Goal: Information Seeking & Learning: Find specific page/section

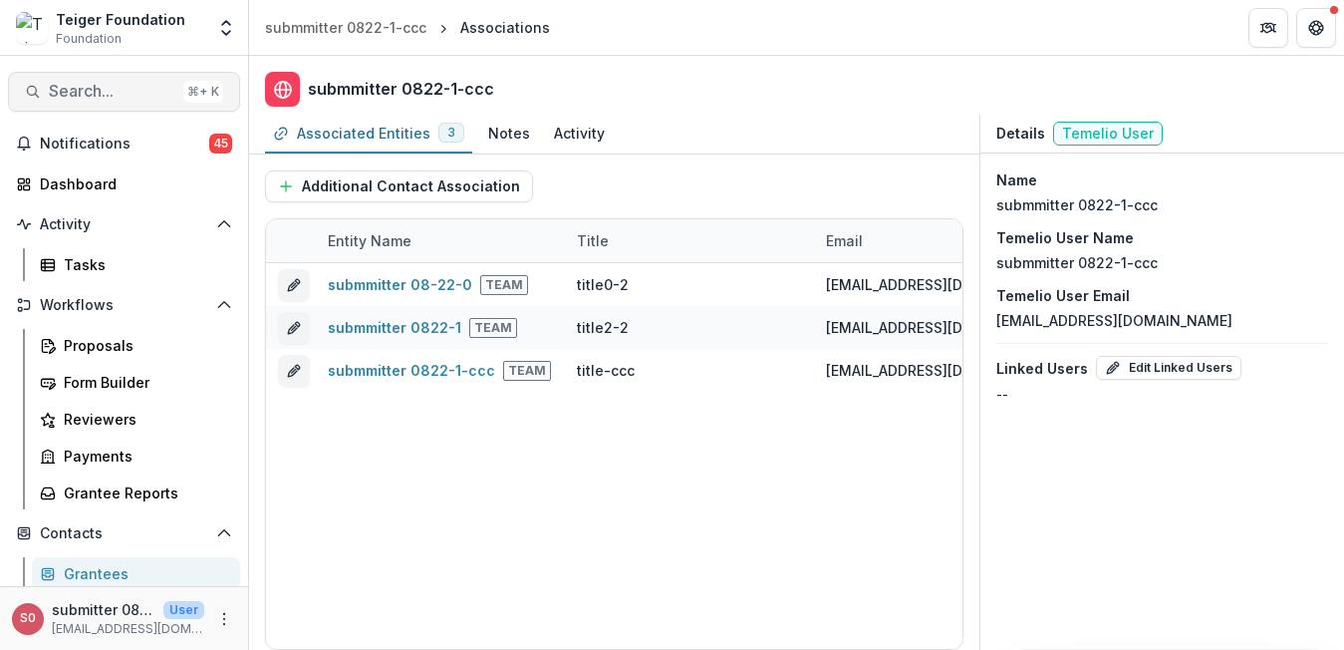
click at [146, 82] on span "Search..." at bounding box center [112, 91] width 127 height 19
type input "*"
type input "**********"
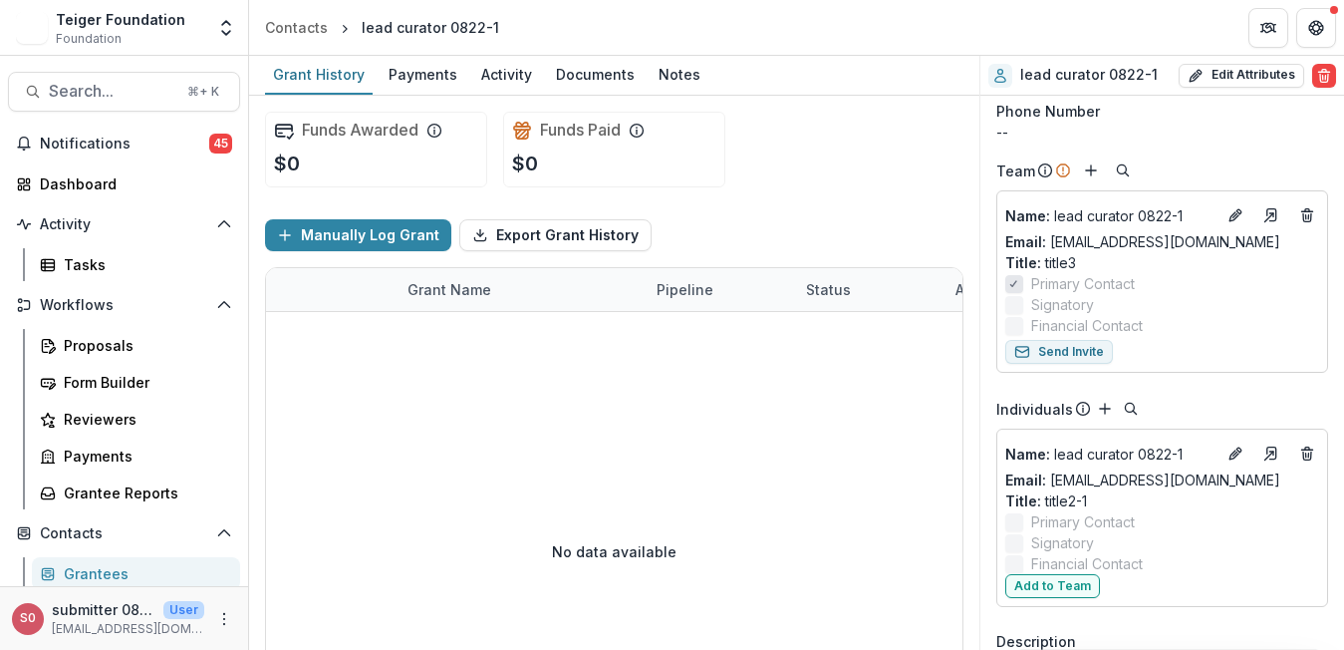
scroll to position [186, 0]
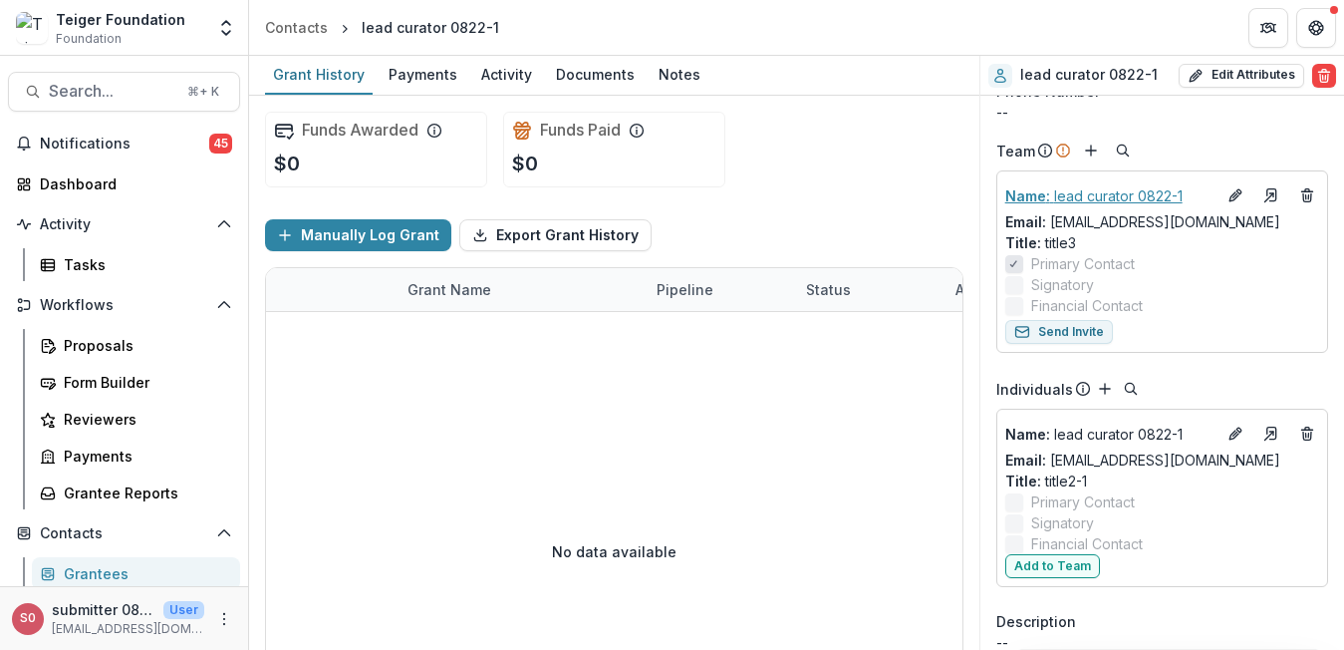
click at [1119, 191] on p "Name : lead curator 0822-1" at bounding box center [1110, 195] width 210 height 21
click at [1117, 425] on p "Name : lead curator 0822-1" at bounding box center [1110, 433] width 210 height 21
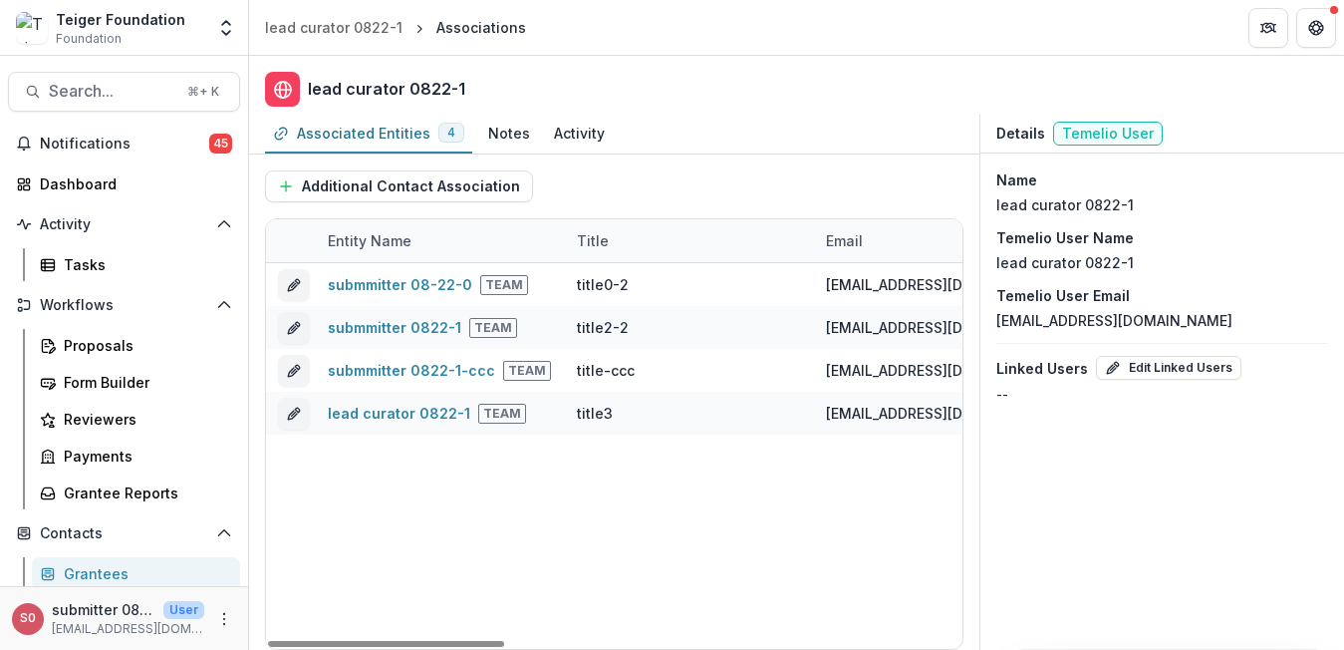
click at [396, 89] on h2 "lead curator 0822-1" at bounding box center [386, 89] width 157 height 19
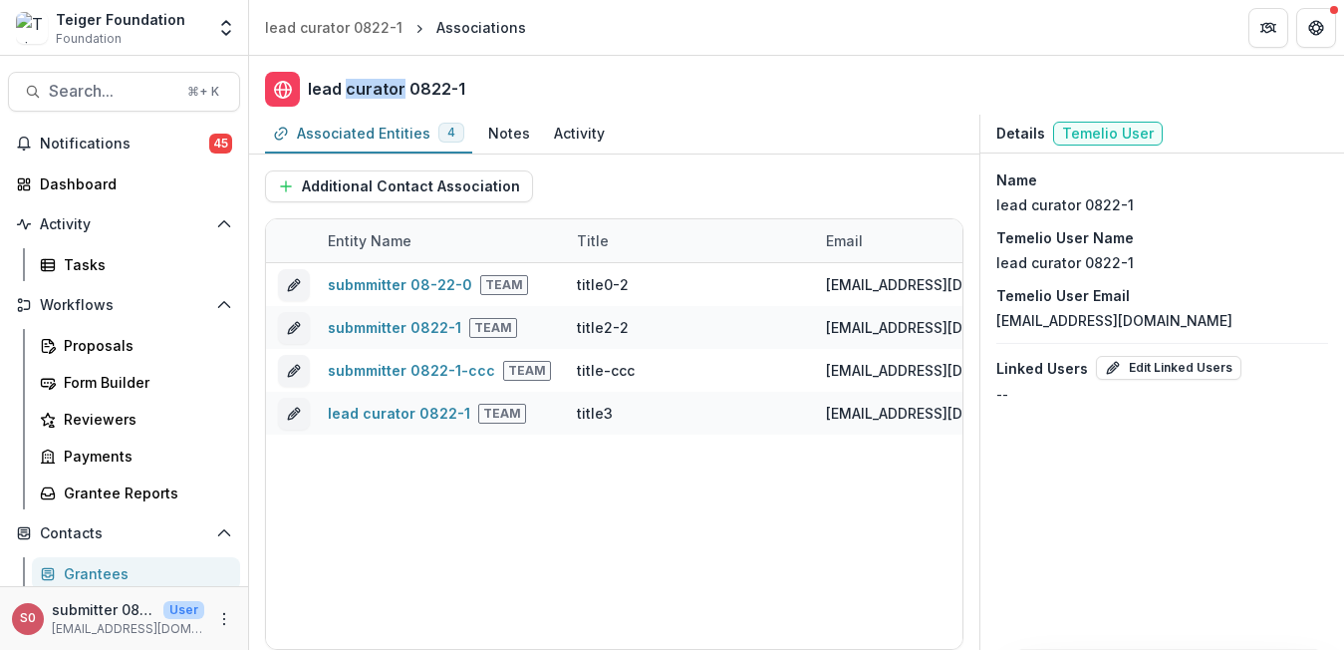
click at [396, 89] on h2 "lead curator 0822-1" at bounding box center [386, 89] width 157 height 19
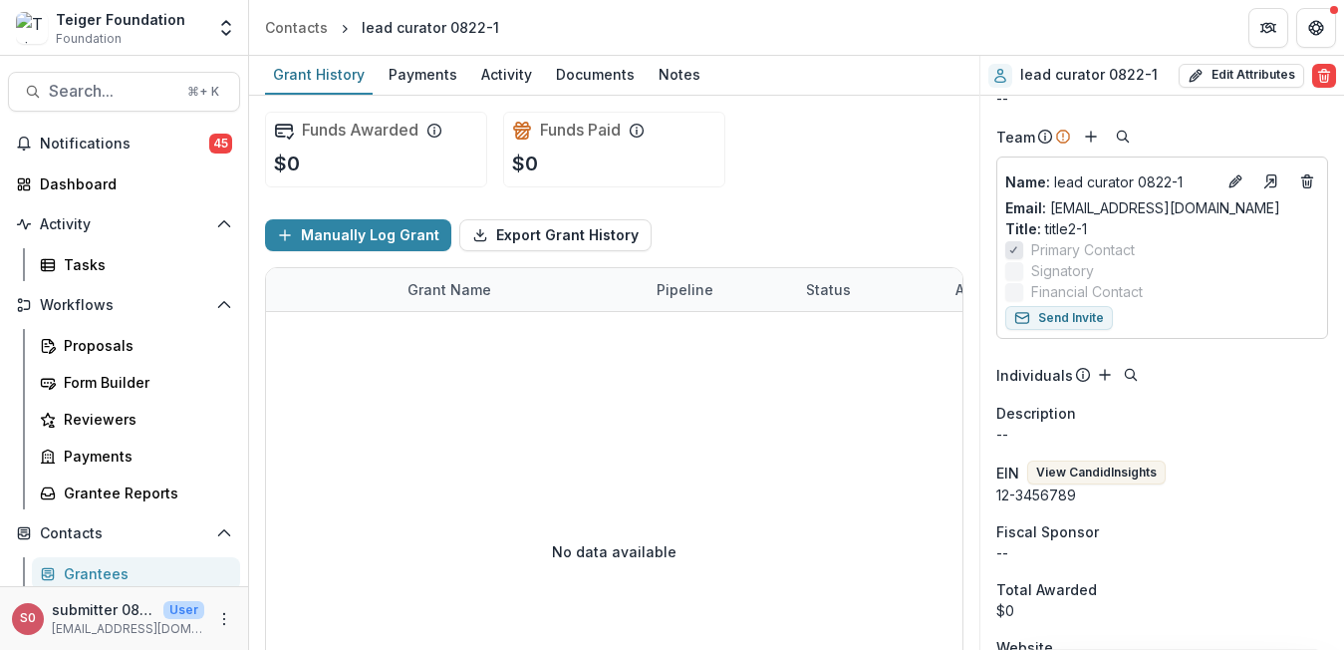
scroll to position [143, 0]
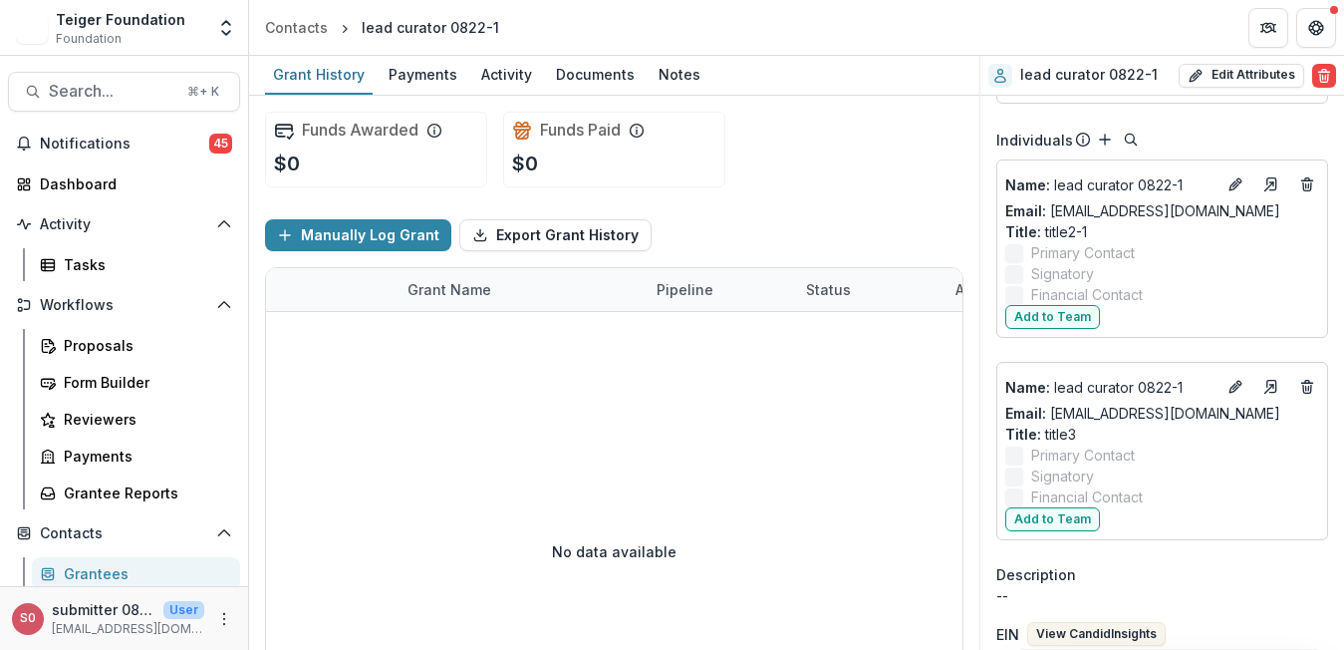
scroll to position [442, 0]
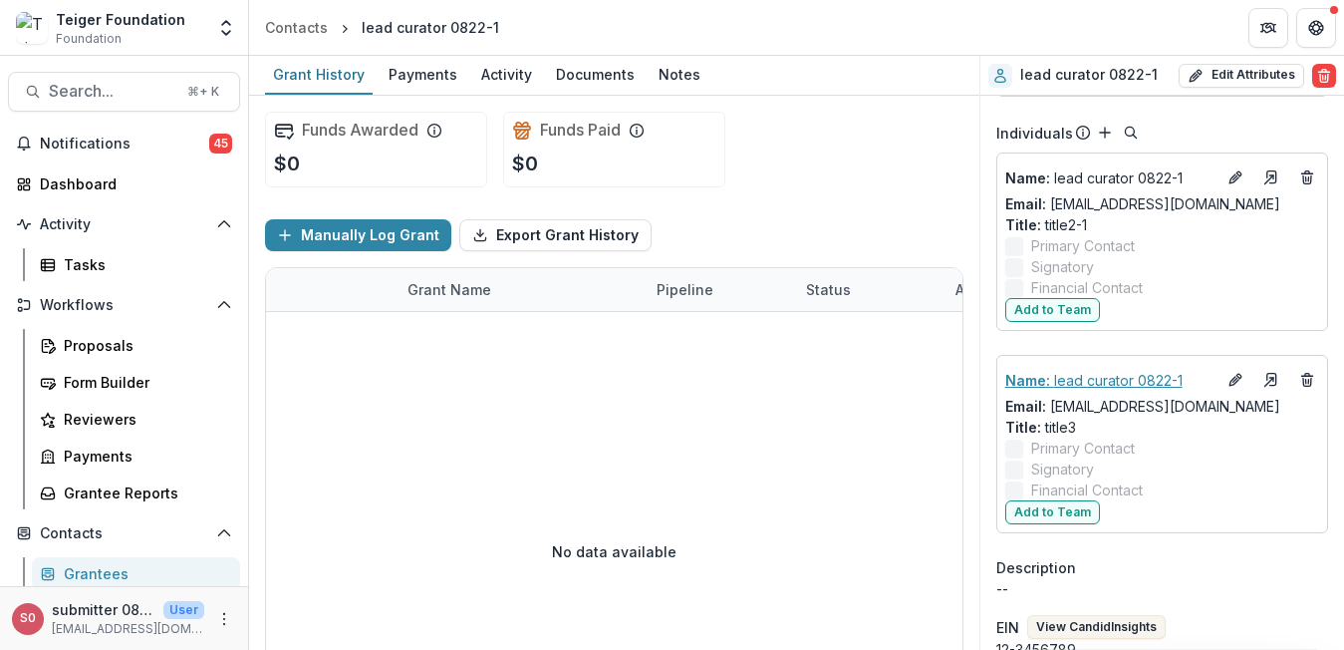
click at [1135, 387] on p "Name : lead curator 0822-1" at bounding box center [1110, 380] width 210 height 21
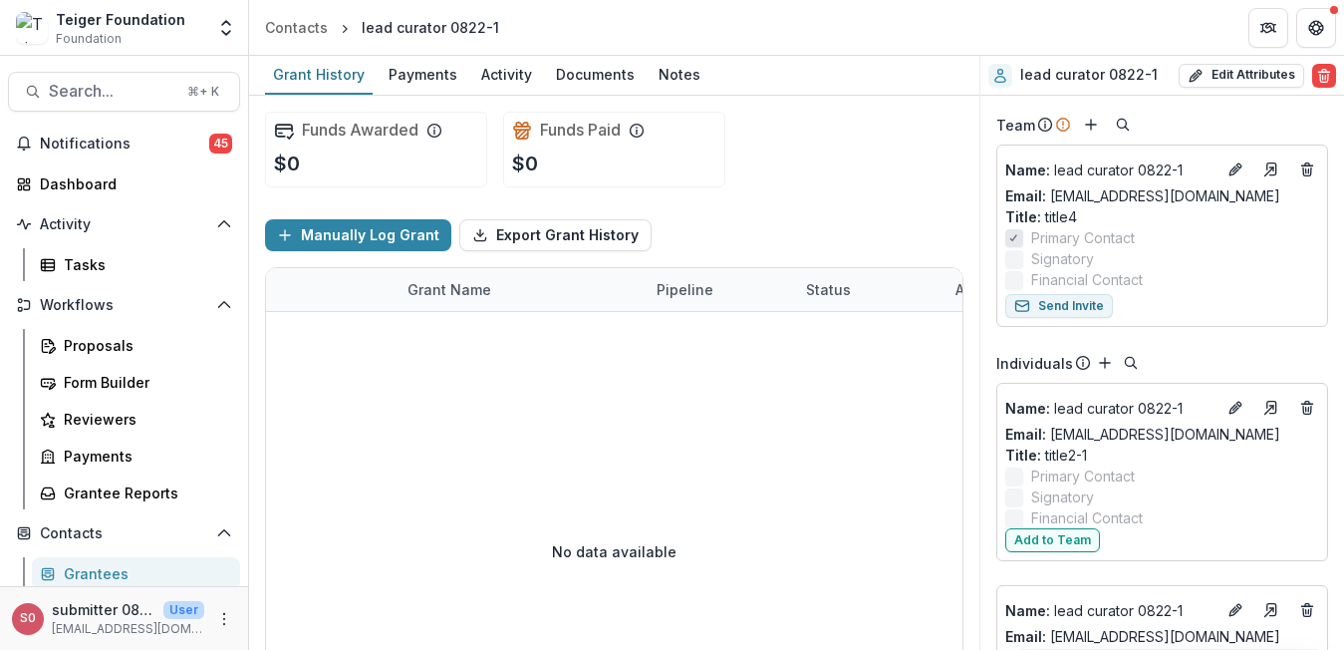
scroll to position [196, 0]
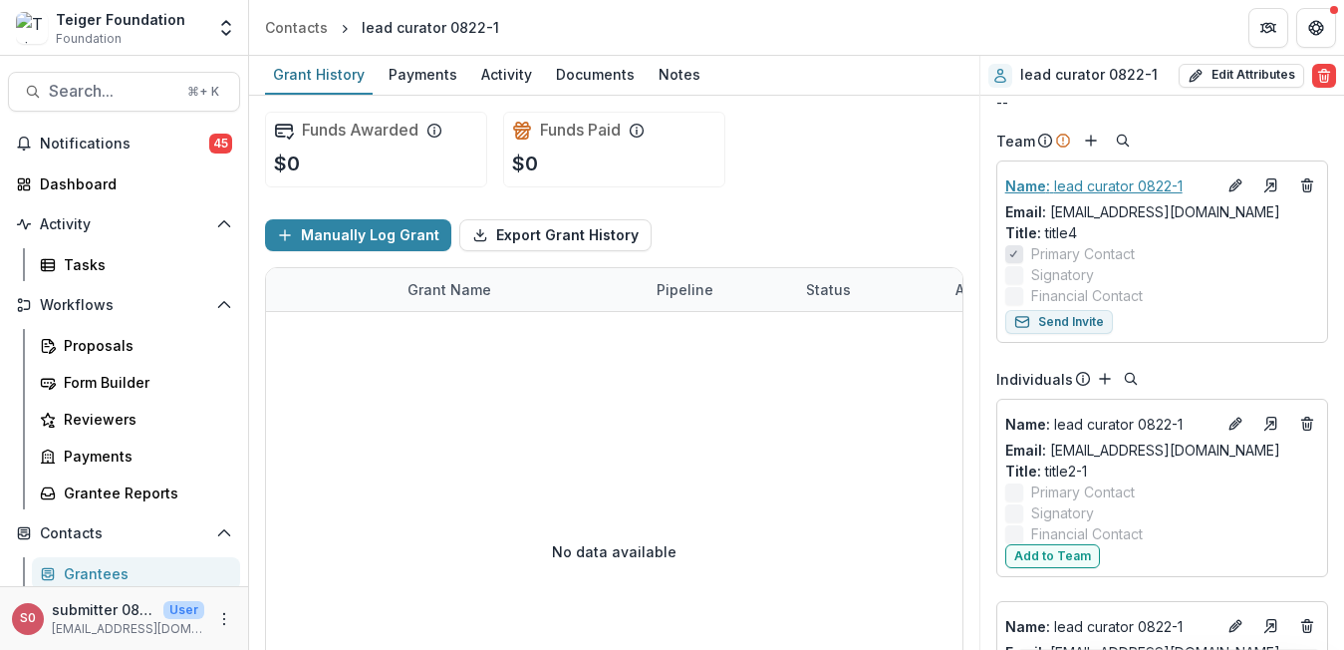
click at [1134, 193] on p "Name : lead curator 0822-1" at bounding box center [1110, 185] width 210 height 21
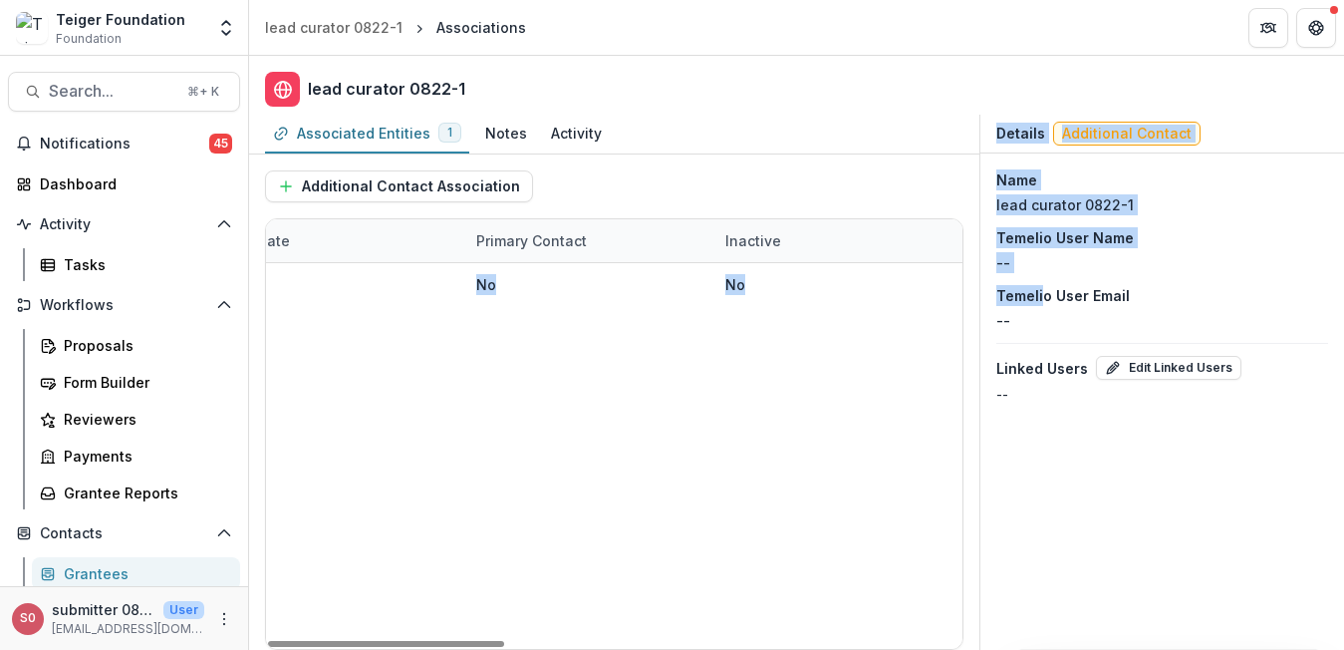
drag, startPoint x: 824, startPoint y: 289, endPoint x: 1039, endPoint y: 302, distance: 215.6
click at [1039, 302] on div "Associated Entities 1 Notes Activity Additional Contact Association Entity Name…" at bounding box center [796, 382] width 1095 height 535
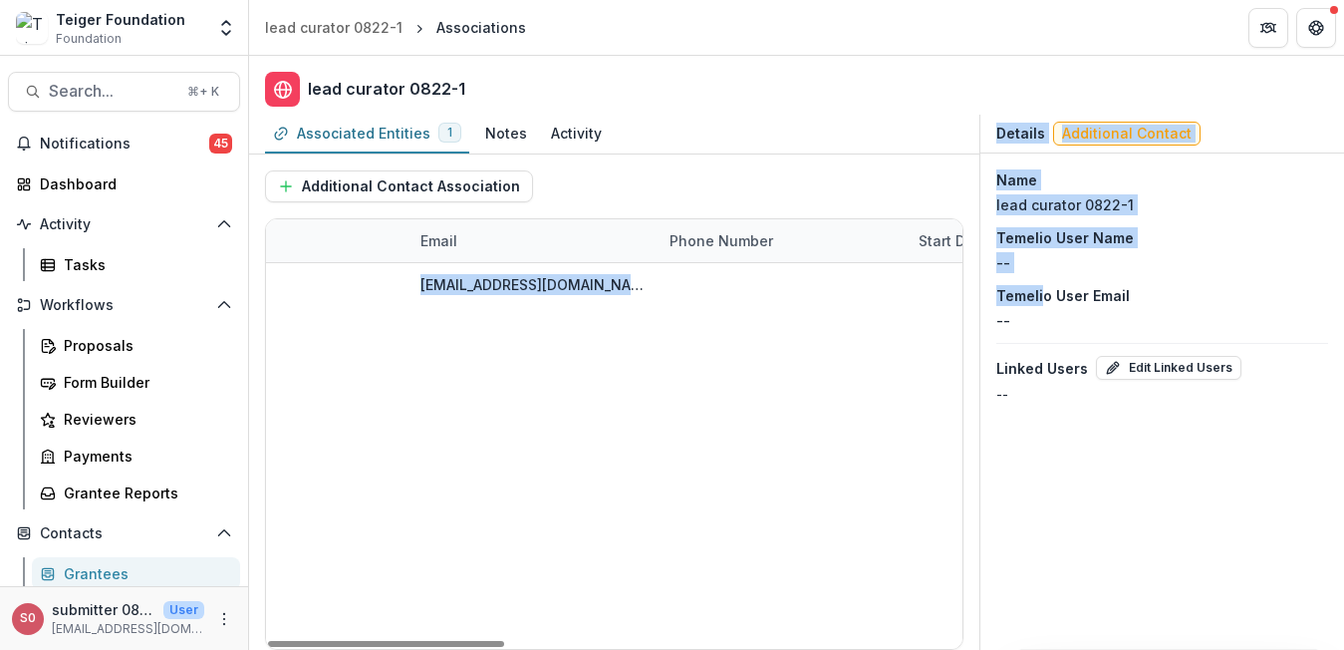
scroll to position [0, 239]
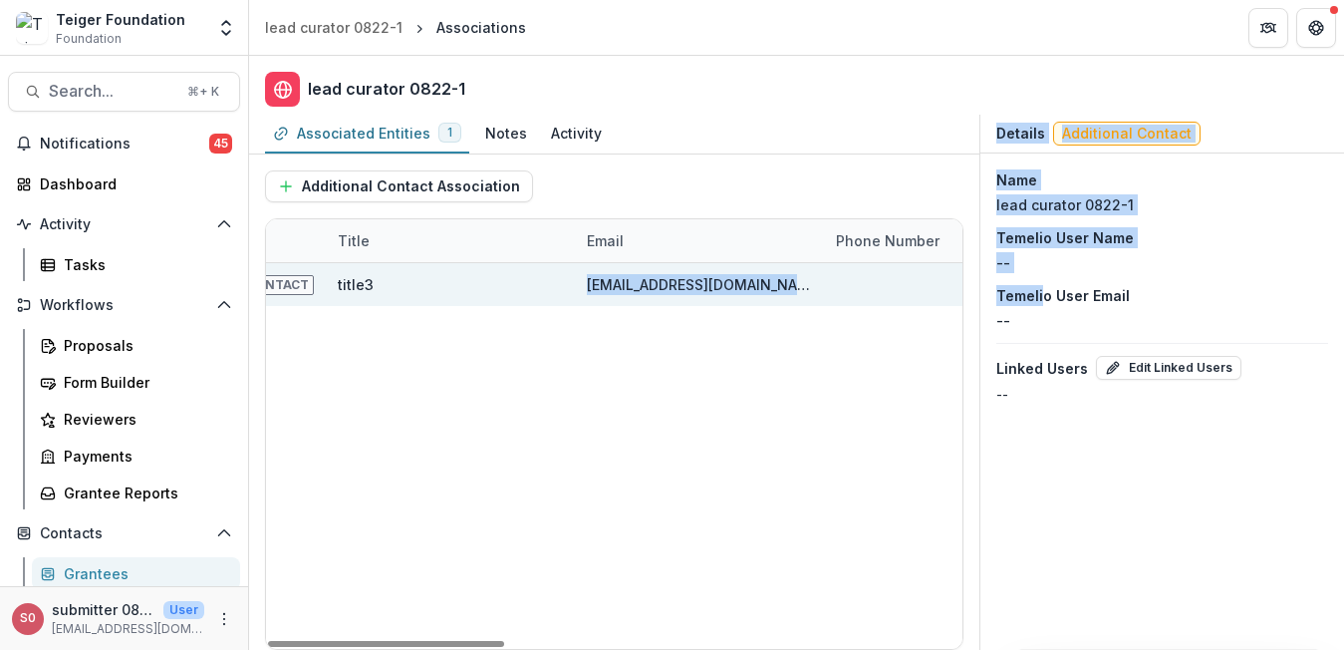
click at [689, 298] on div "[EMAIL_ADDRESS][DOMAIN_NAME]" at bounding box center [699, 284] width 225 height 43
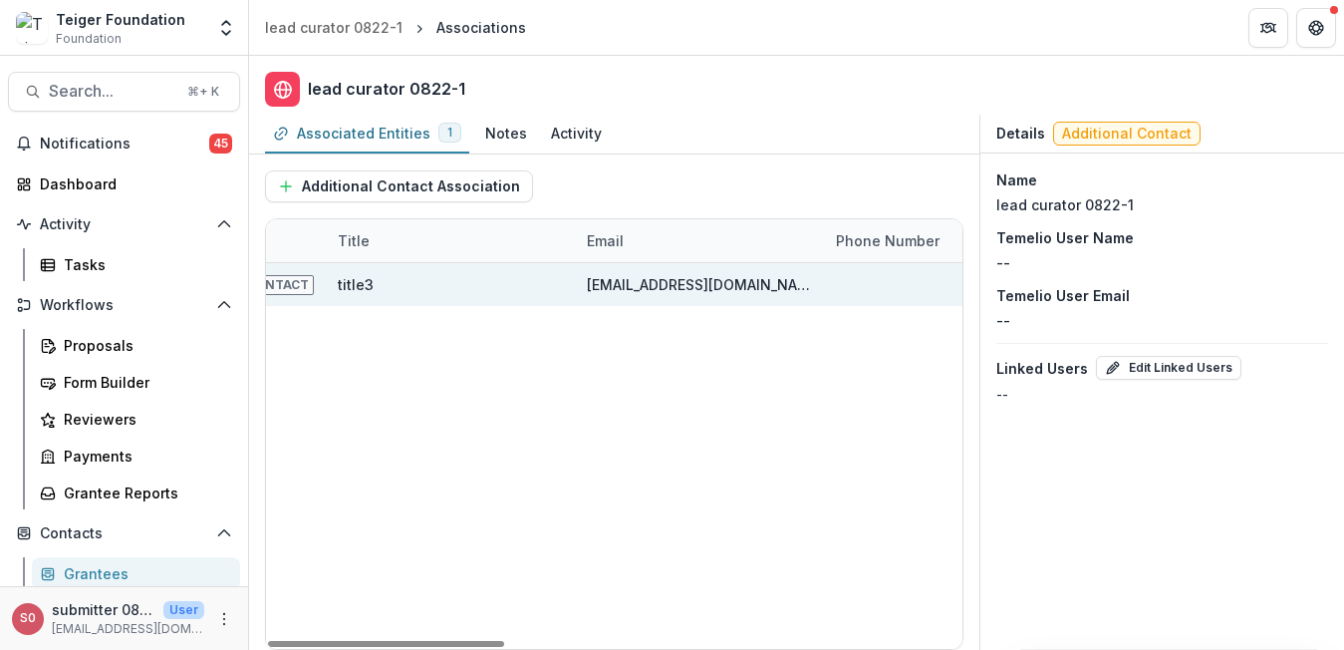
click at [691, 288] on div "[EMAIL_ADDRESS][DOMAIN_NAME]" at bounding box center [699, 284] width 225 height 21
click at [662, 288] on div "[EMAIL_ADDRESS][DOMAIN_NAME]" at bounding box center [699, 284] width 225 height 21
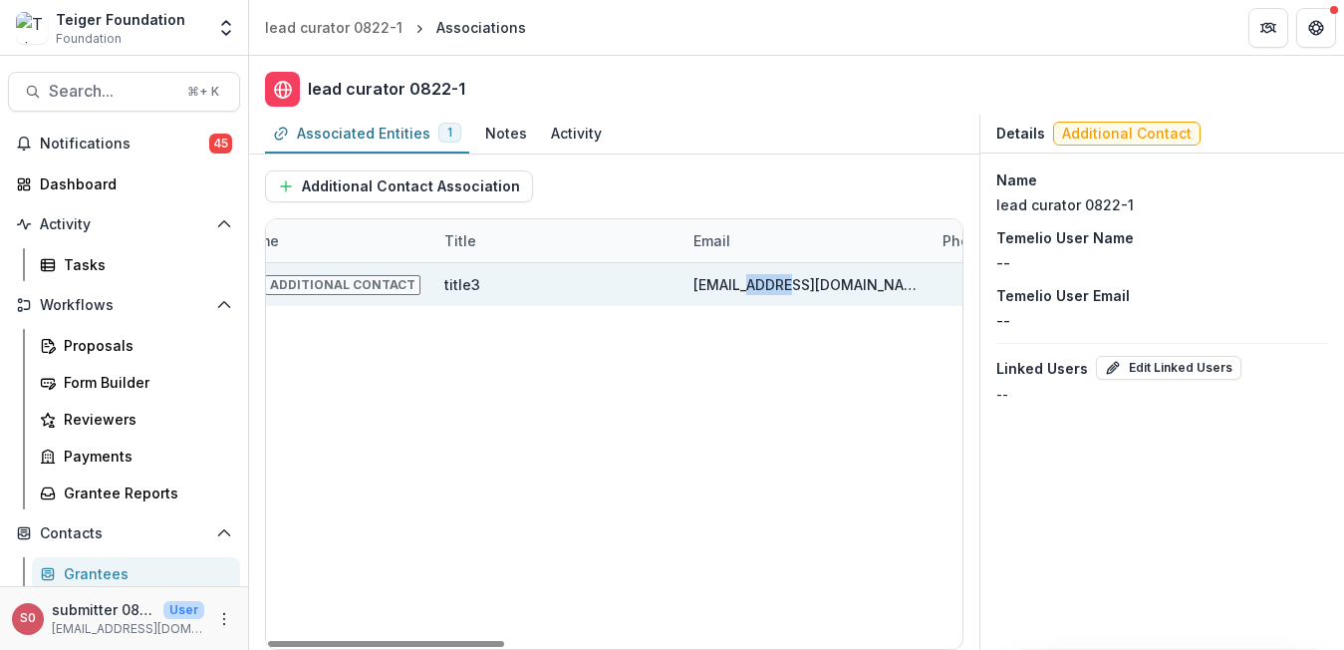
scroll to position [0, 0]
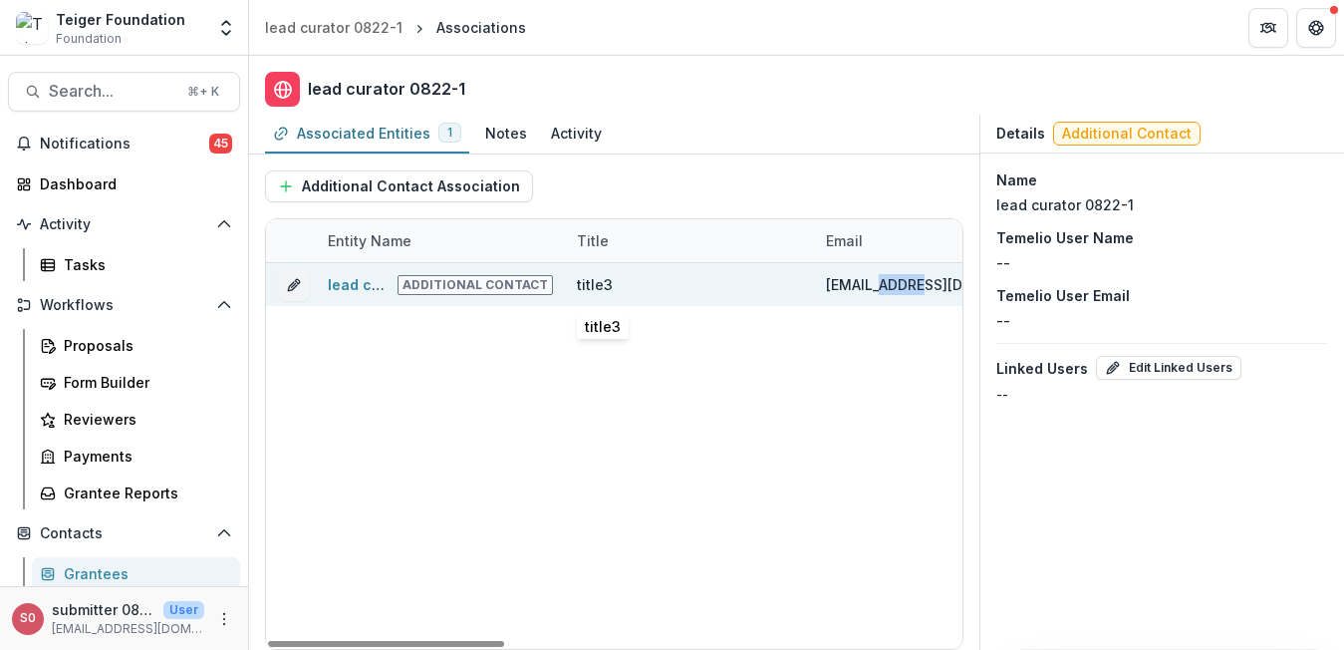
click at [587, 286] on div "title3" at bounding box center [595, 284] width 36 height 21
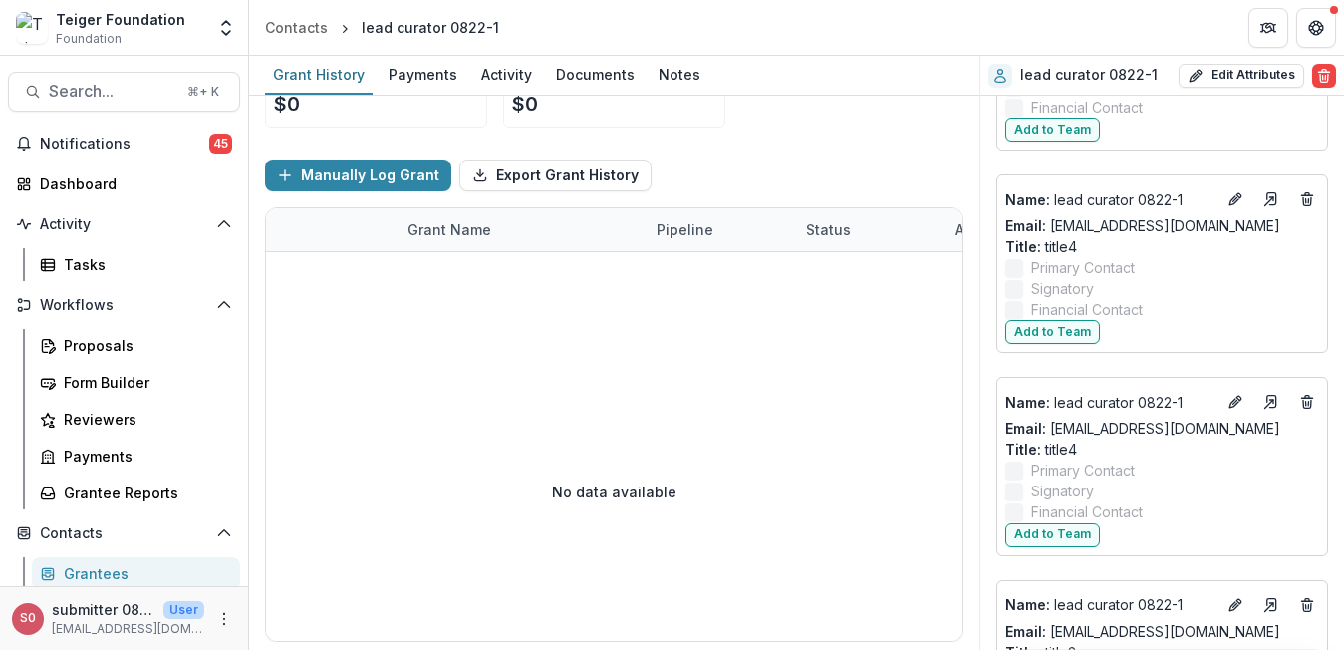
scroll to position [69, 0]
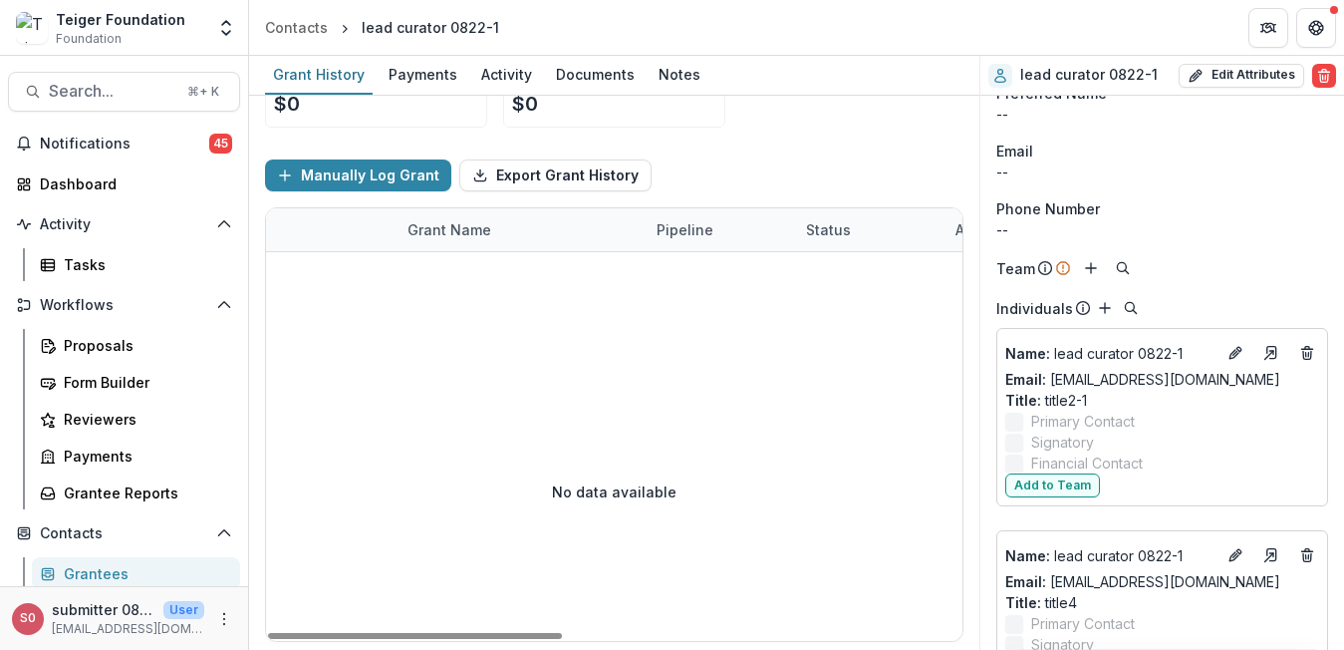
click at [717, 163] on div "Manually Log Grant Export Grant History" at bounding box center [614, 175] width 698 height 64
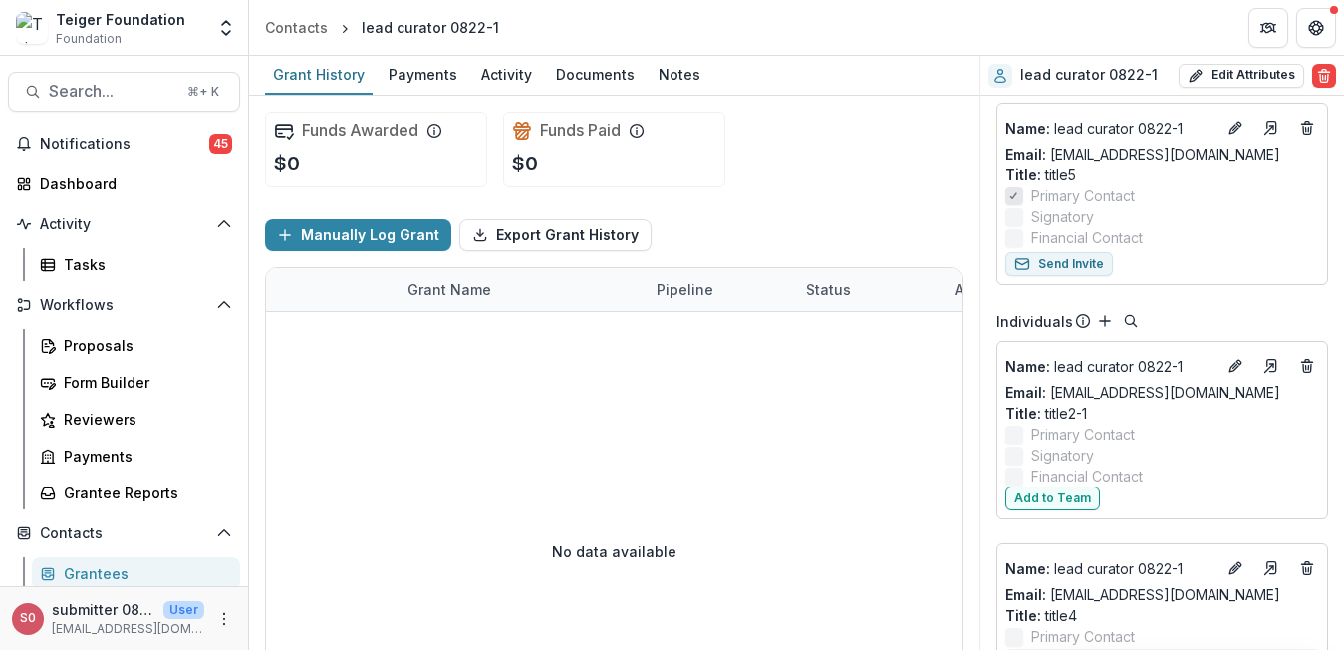
scroll to position [372, 0]
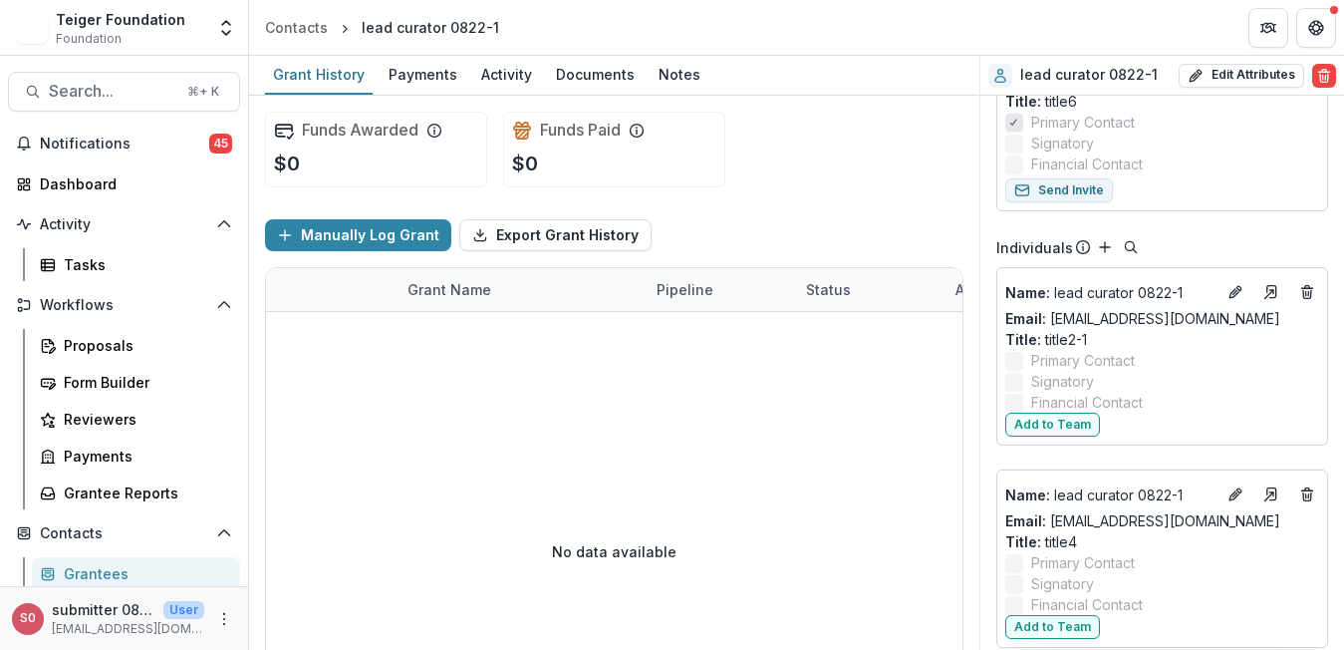
scroll to position [312, 0]
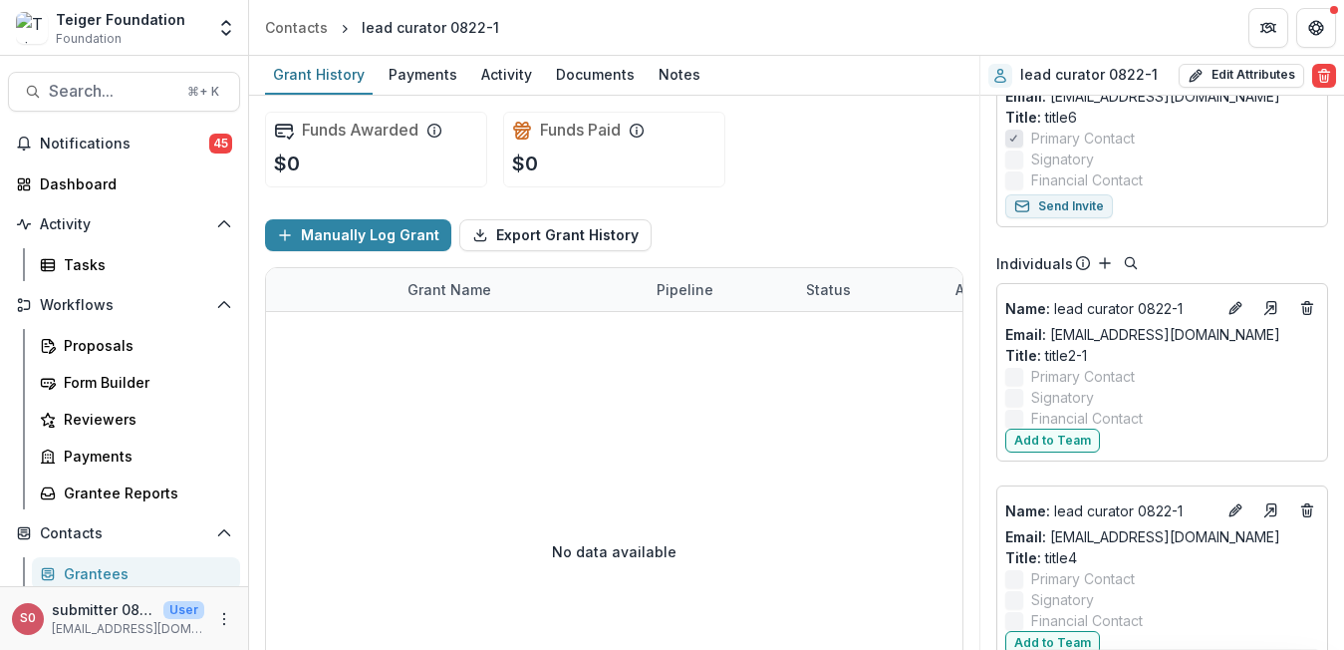
click at [1192, 474] on div "Name : lead curator 0822-1 Email: email2@dummy.com Title : title2-1 Primary Con…" at bounding box center [1162, 575] width 332 height 600
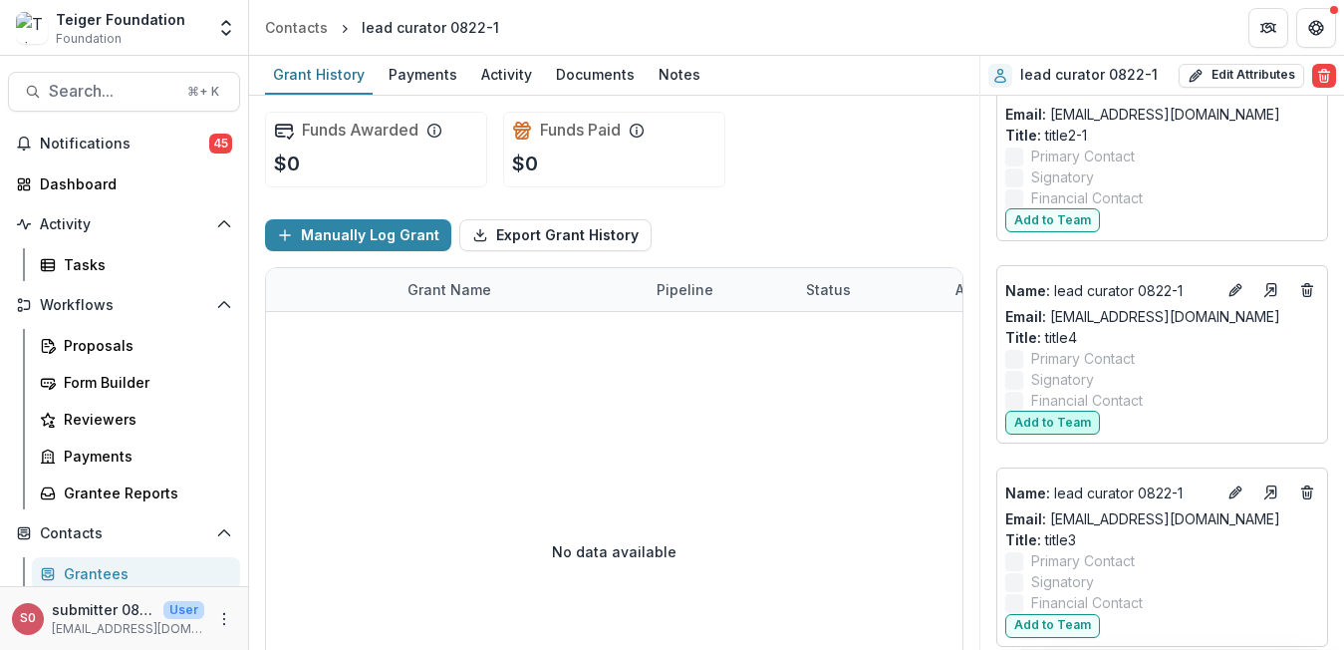
scroll to position [533, 0]
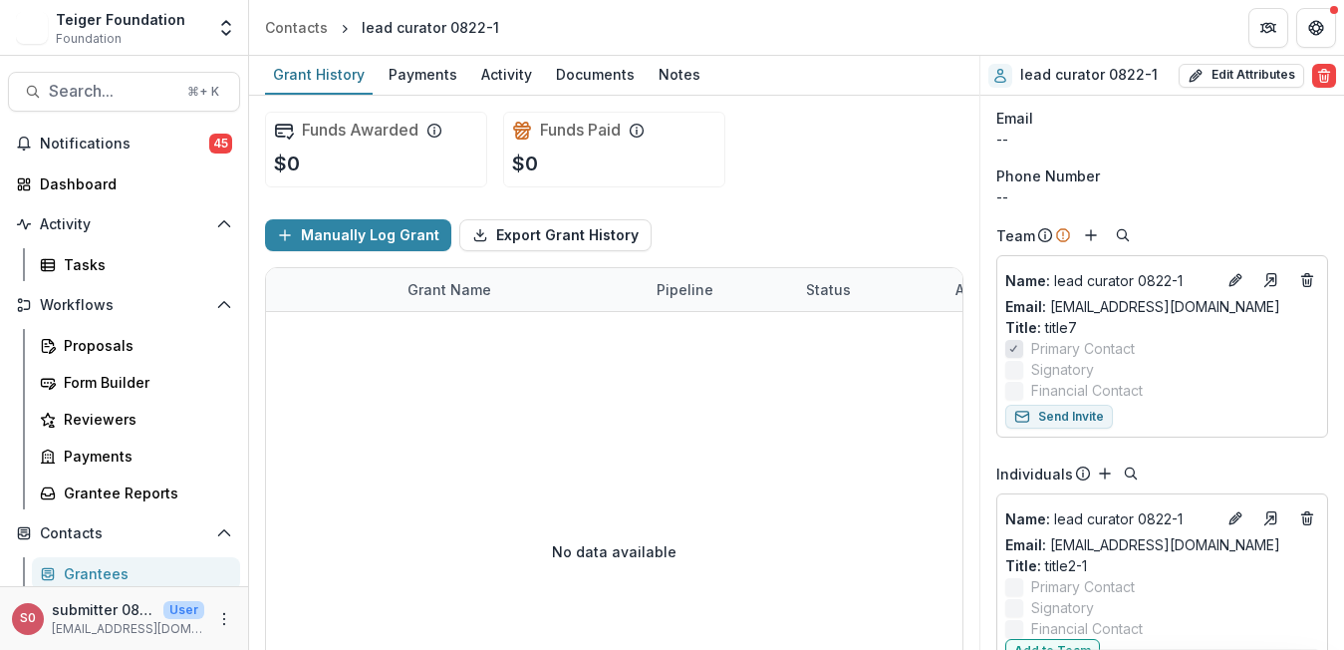
scroll to position [185, 0]
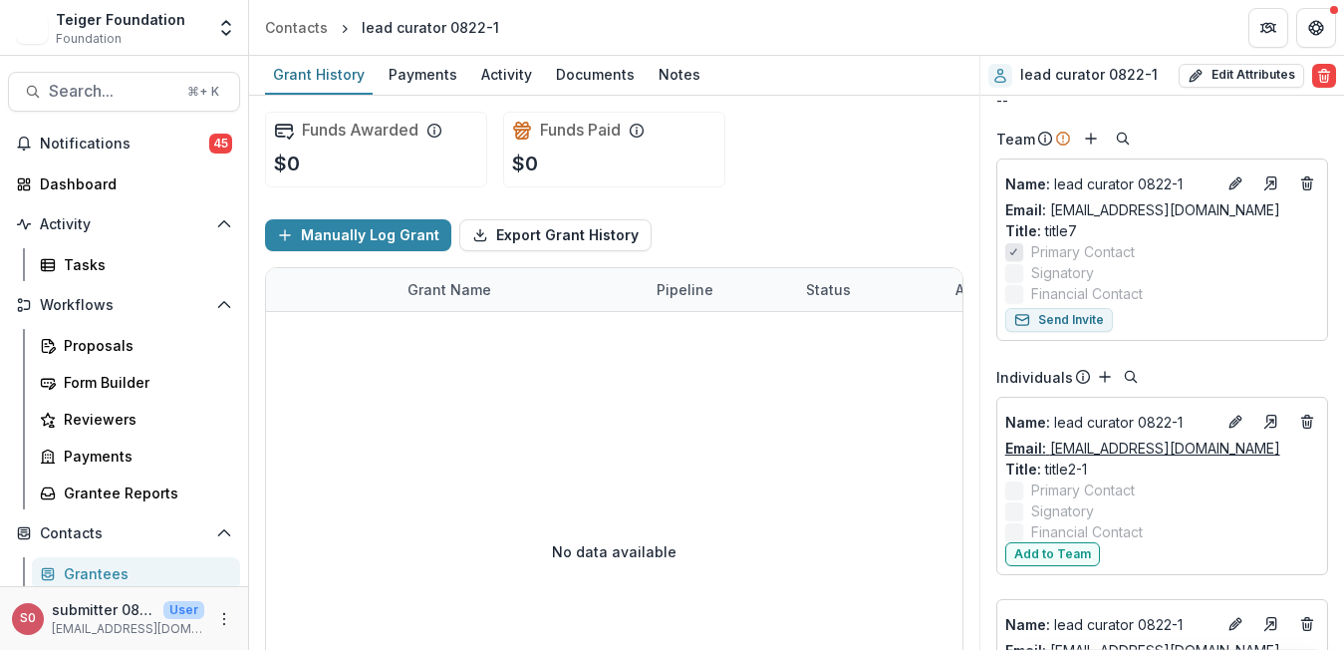
scroll to position [197, 0]
click at [1124, 183] on p "Name : lead curator 0822-1" at bounding box center [1110, 184] width 210 height 21
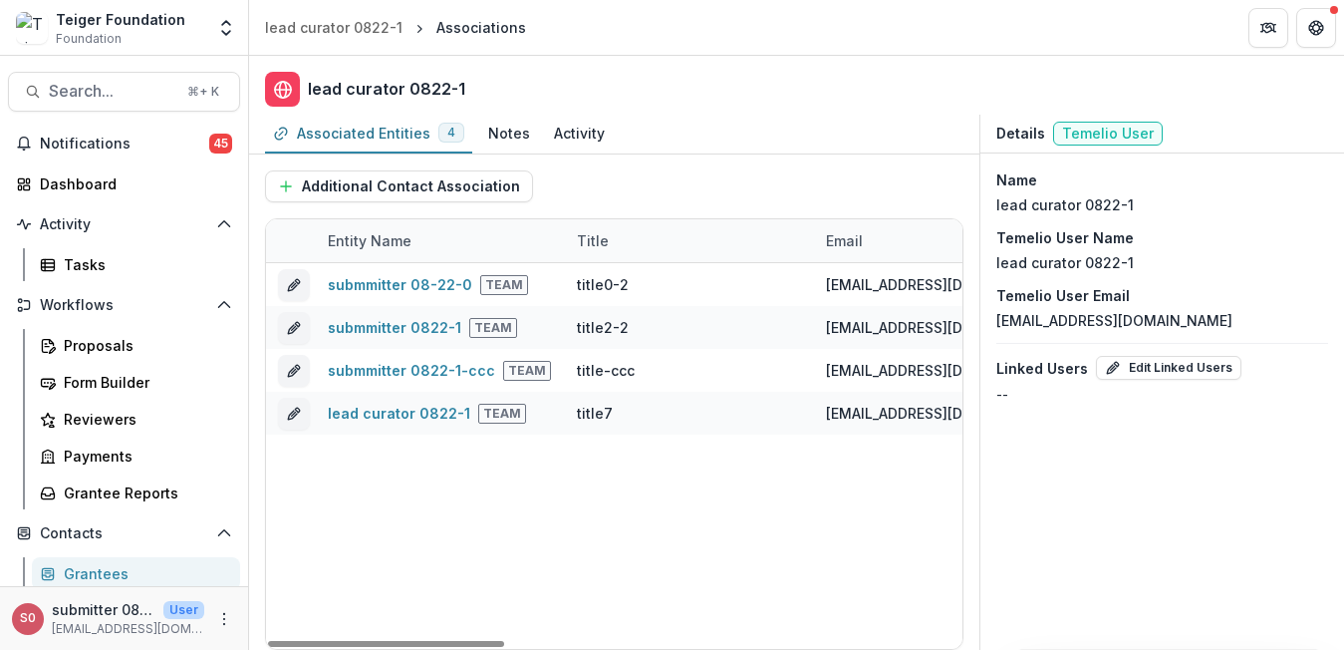
click at [597, 517] on div "submmitter 08-22-0 Team title0-2 email1@dummy.com No No submmitter 0822-1 Team …" at bounding box center [1287, 456] width 2042 height 386
click at [1103, 128] on span "Temelio User" at bounding box center [1108, 134] width 110 height 24
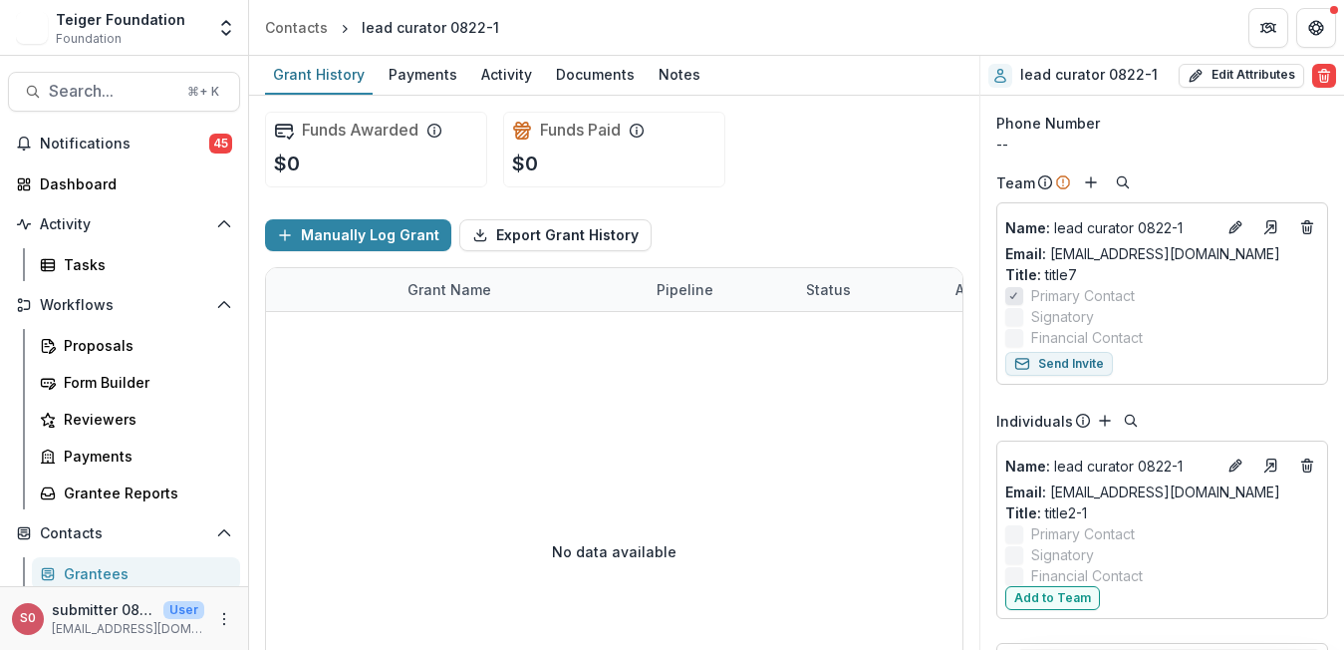
scroll to position [53, 0]
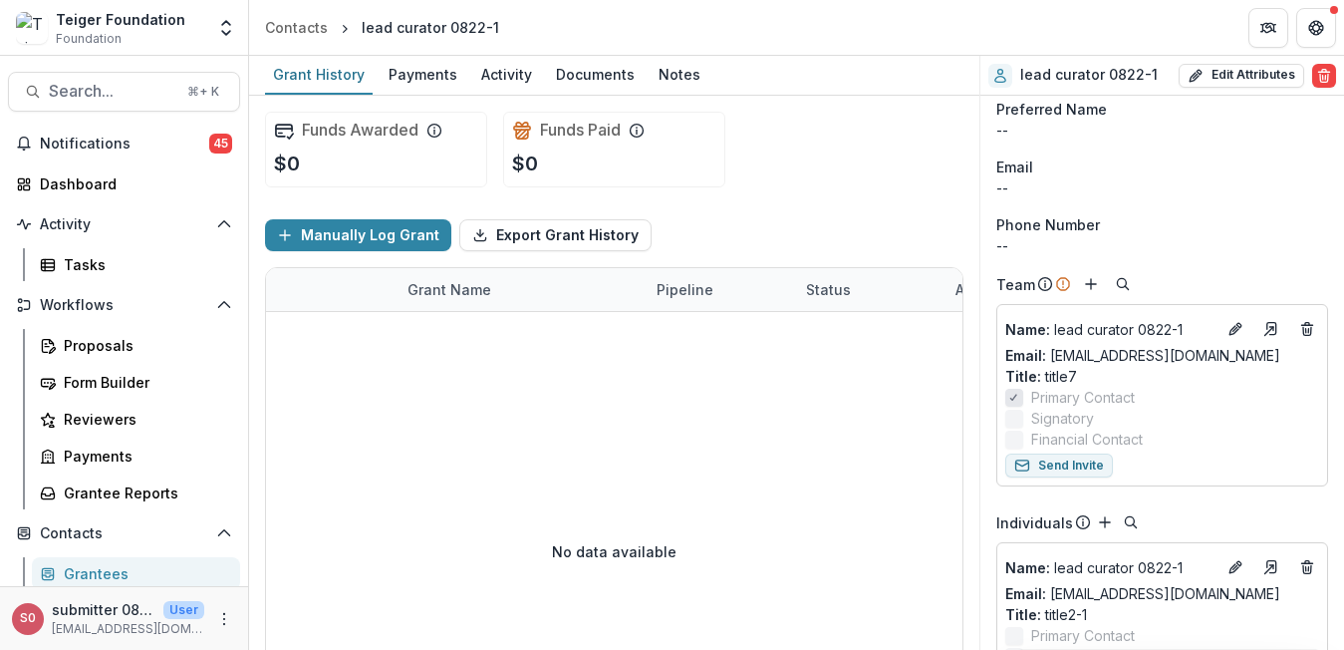
click at [1182, 219] on div "Phone Number" at bounding box center [1162, 224] width 332 height 21
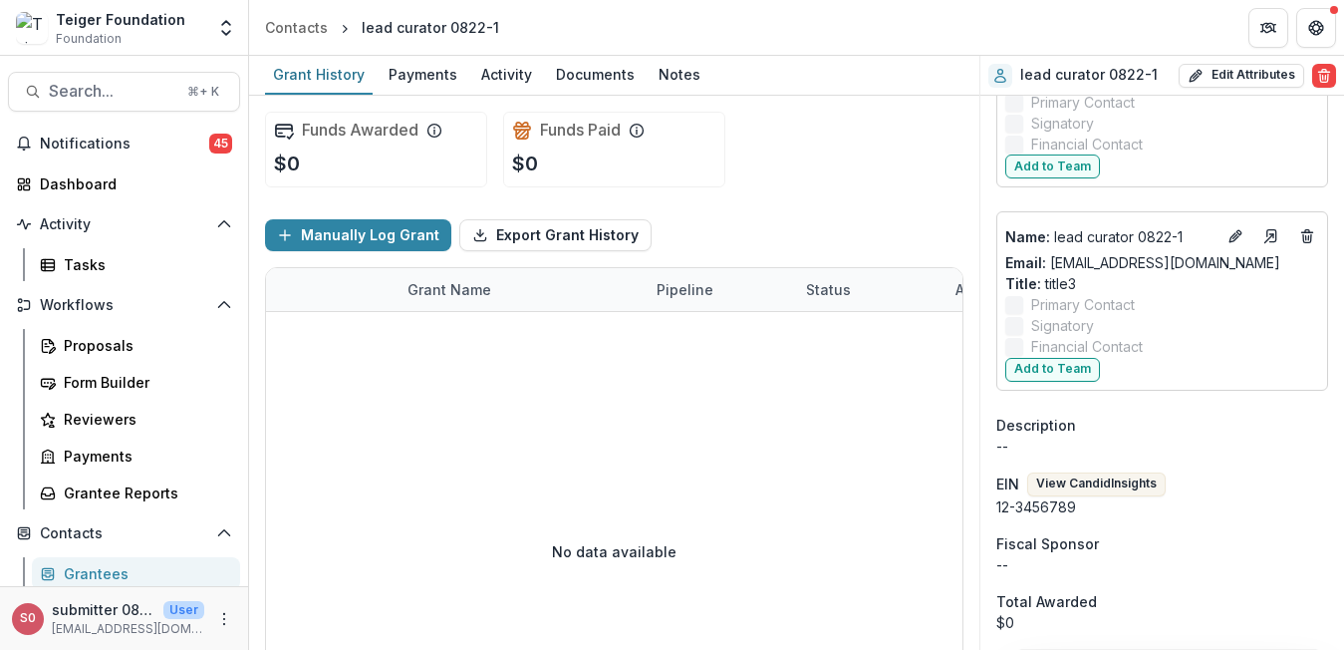
scroll to position [570, 0]
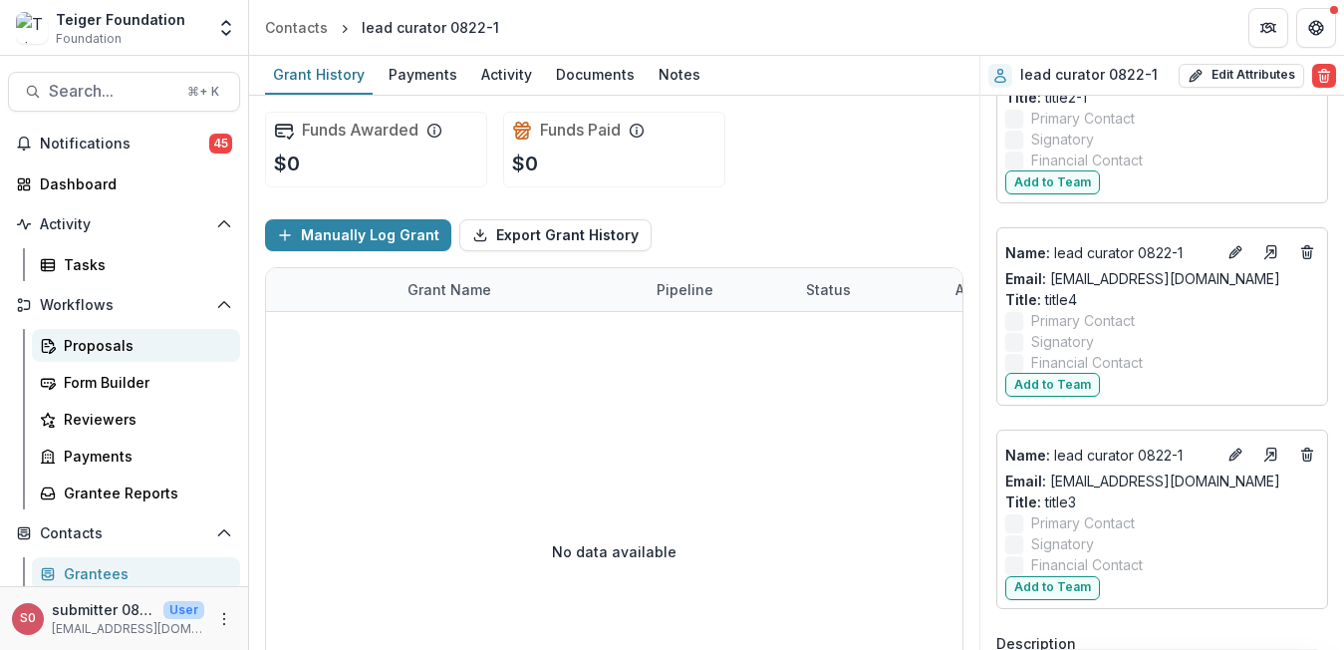
click at [84, 353] on div "Proposals" at bounding box center [144, 345] width 160 height 21
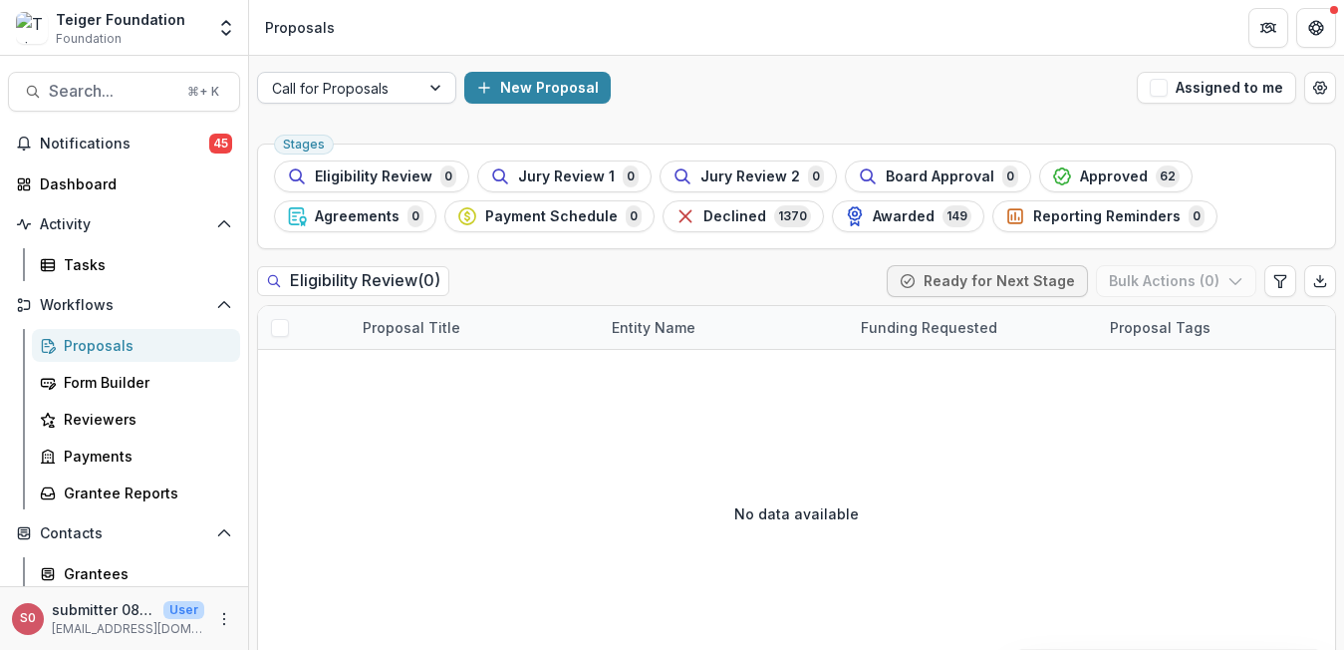
click at [314, 98] on div at bounding box center [339, 88] width 134 height 25
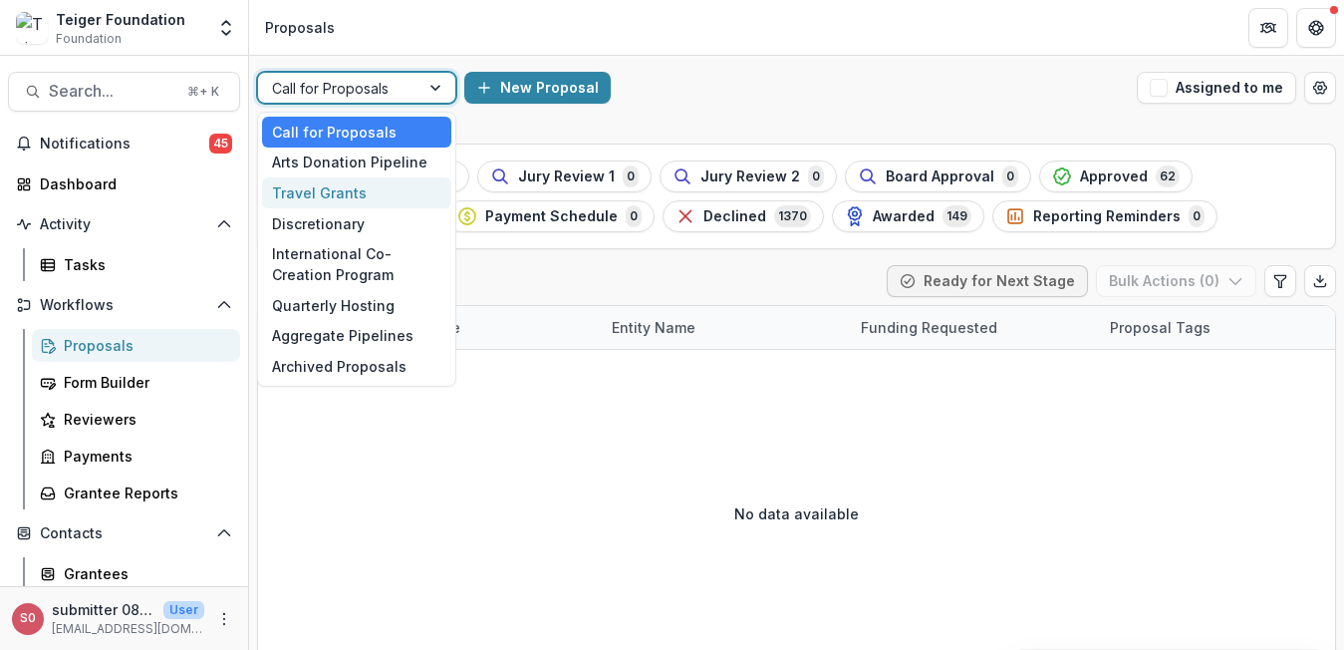
click at [512, 144] on div "Stages Eligibility Review 0 Jury Review 1 0 Jury Review 2 0 Board Approval 0 Ap…" at bounding box center [796, 196] width 1079 height 106
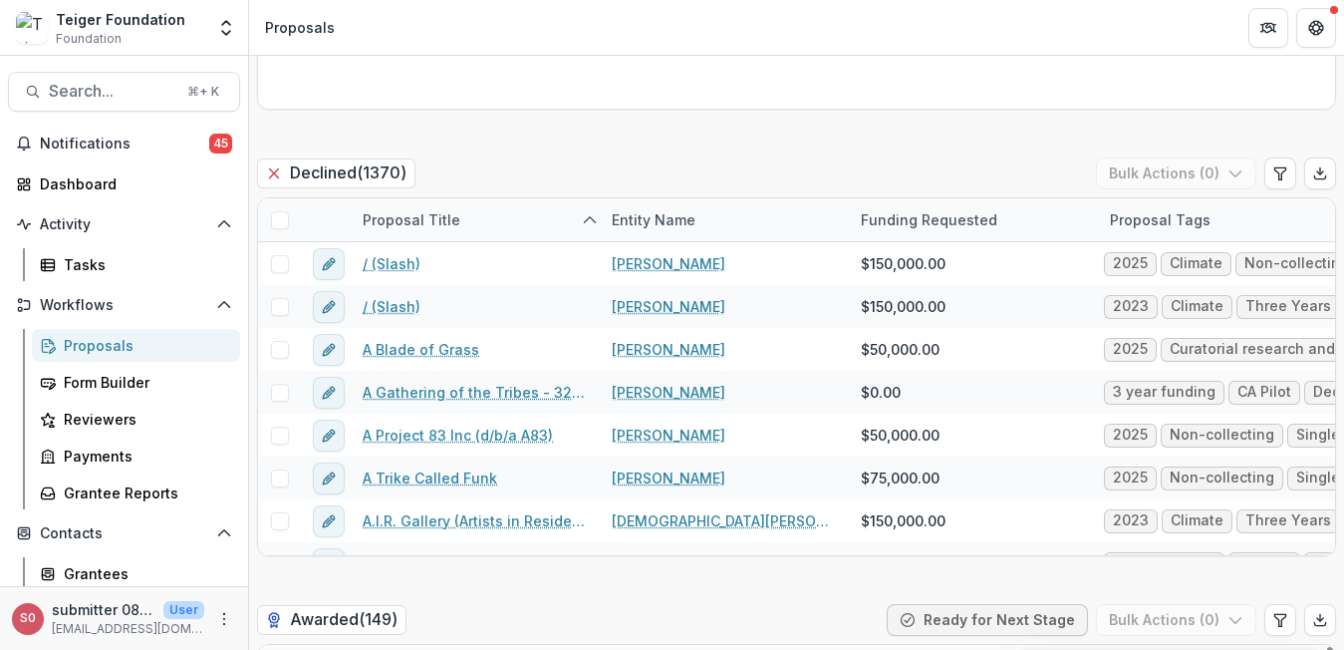
scroll to position [3189, 0]
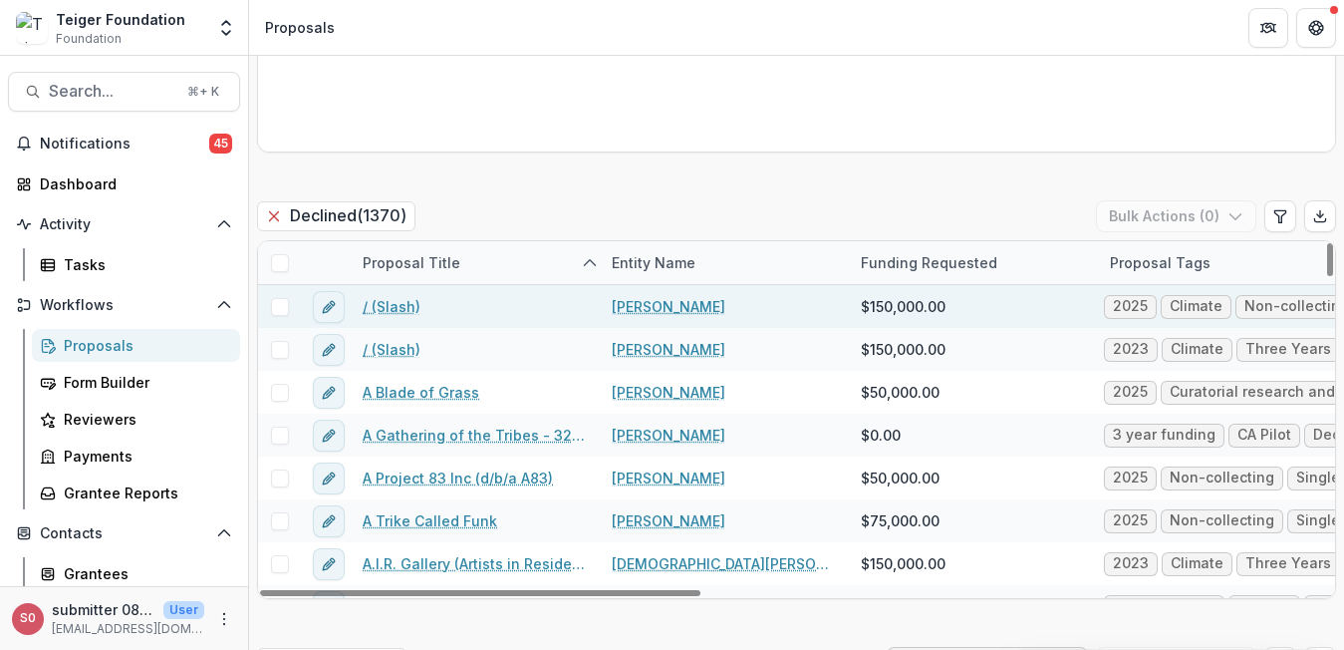
click at [386, 309] on link "/ (Slash)" at bounding box center [392, 306] width 58 height 21
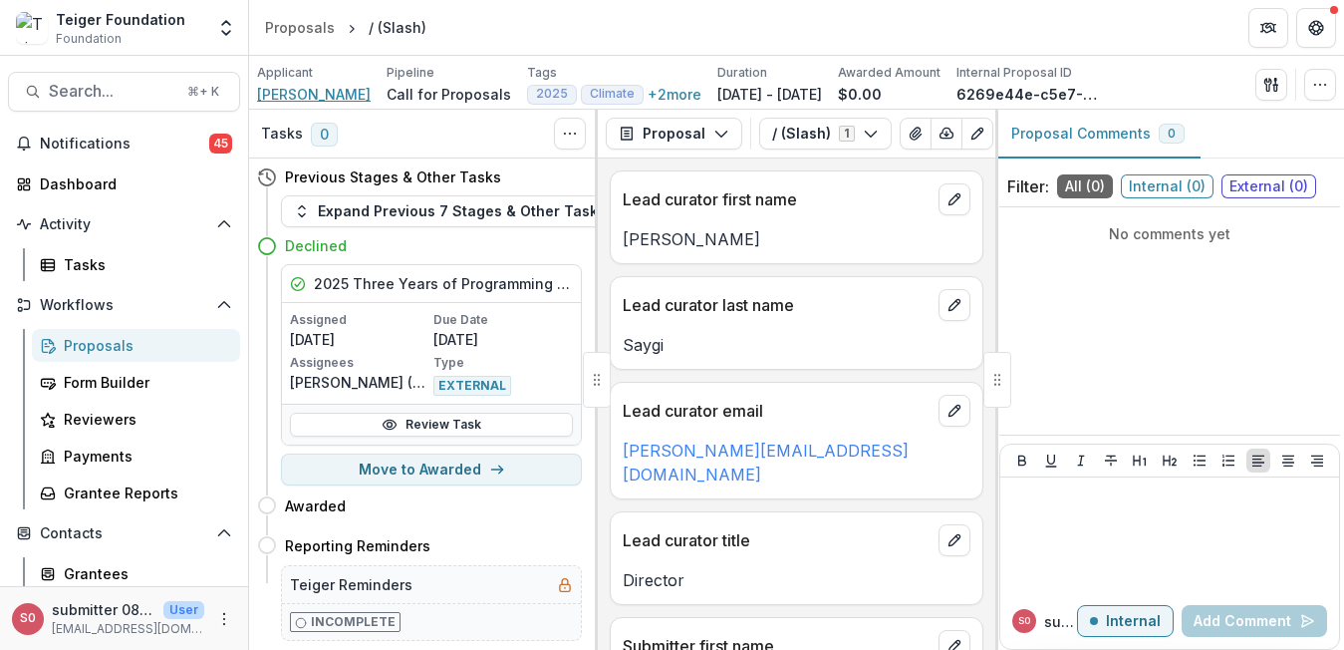
click at [301, 101] on span "Ana Saygi" at bounding box center [314, 94] width 114 height 21
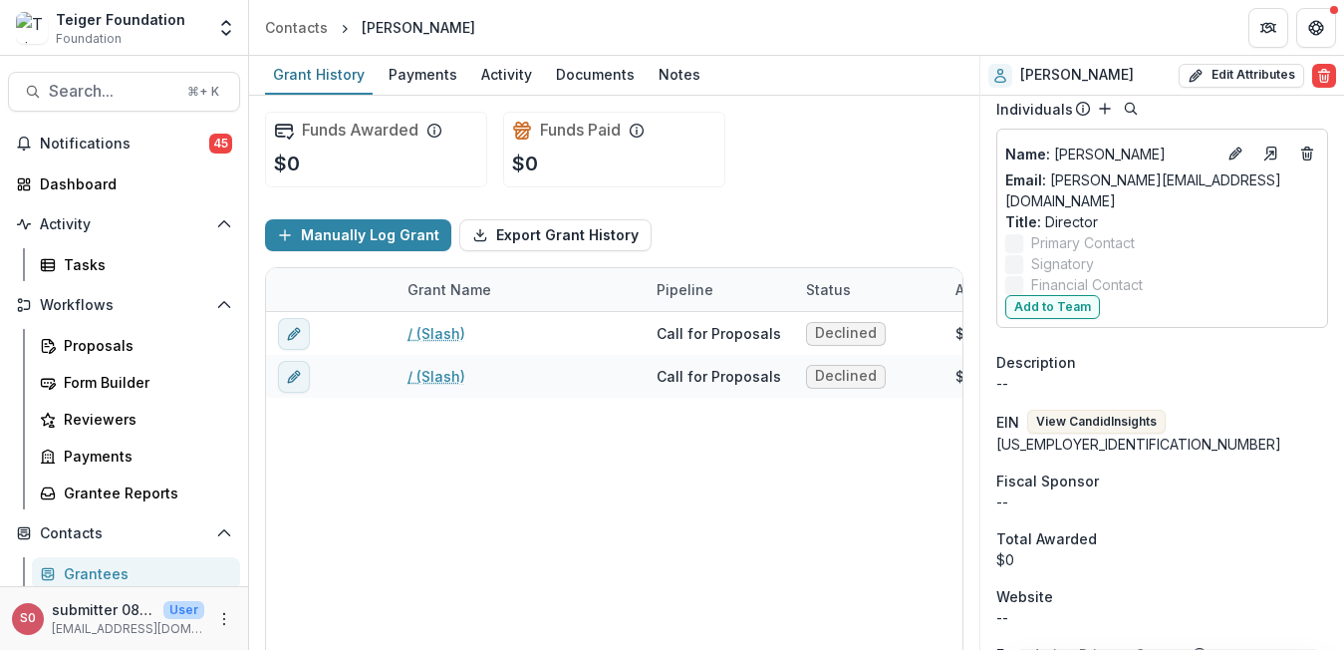
scroll to position [440, 0]
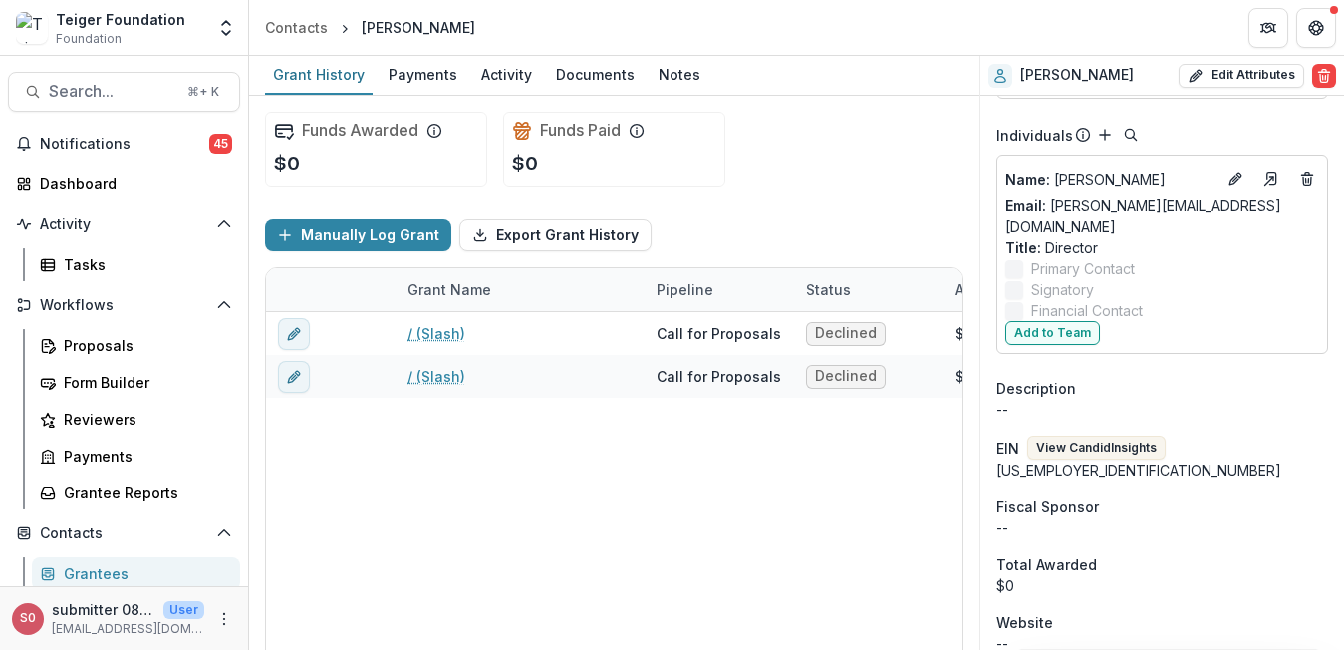
click at [1006, 437] on p "EIN" at bounding box center [1007, 447] width 23 height 21
click at [1012, 459] on div "83-1205647" at bounding box center [1162, 469] width 332 height 21
click at [1006, 459] on div "83-1205647" at bounding box center [1162, 469] width 332 height 21
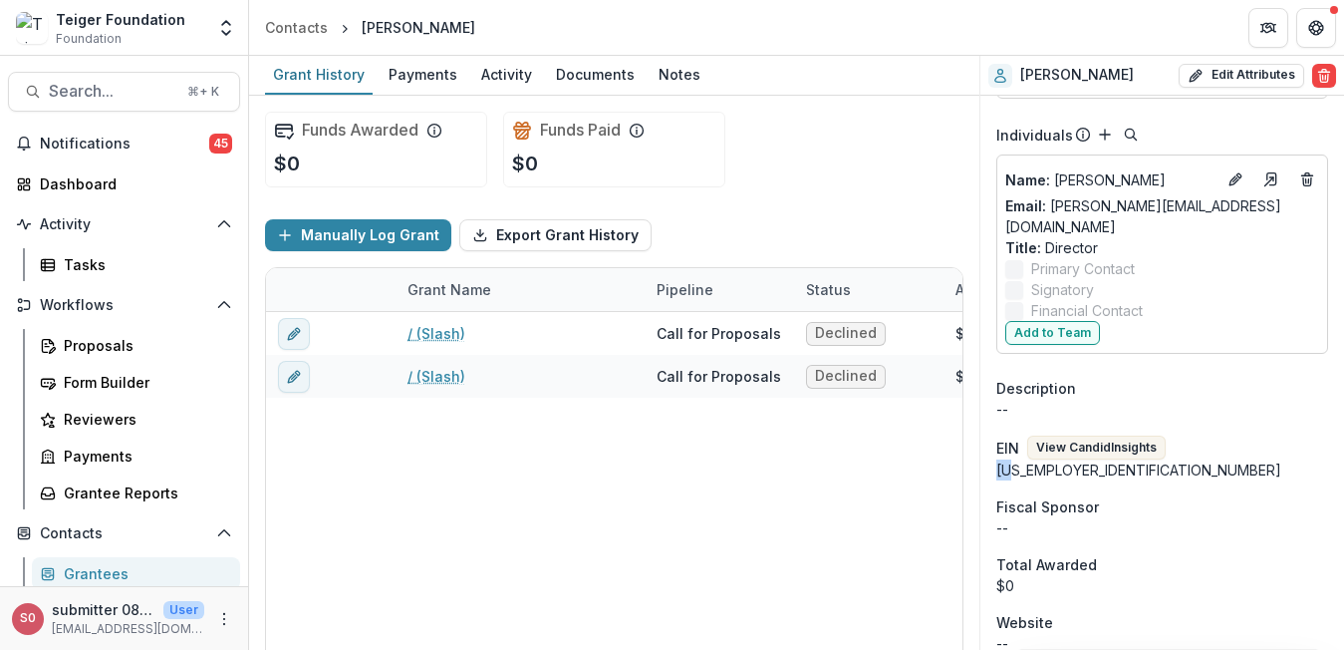
click at [1006, 459] on div "83-1205647" at bounding box center [1162, 469] width 332 height 21
click at [1032, 459] on div "83-1205647" at bounding box center [1162, 469] width 332 height 21
click at [1016, 459] on div "83-1205647" at bounding box center [1162, 469] width 332 height 21
drag, startPoint x: 1018, startPoint y: 430, endPoint x: 1095, endPoint y: 430, distance: 76.7
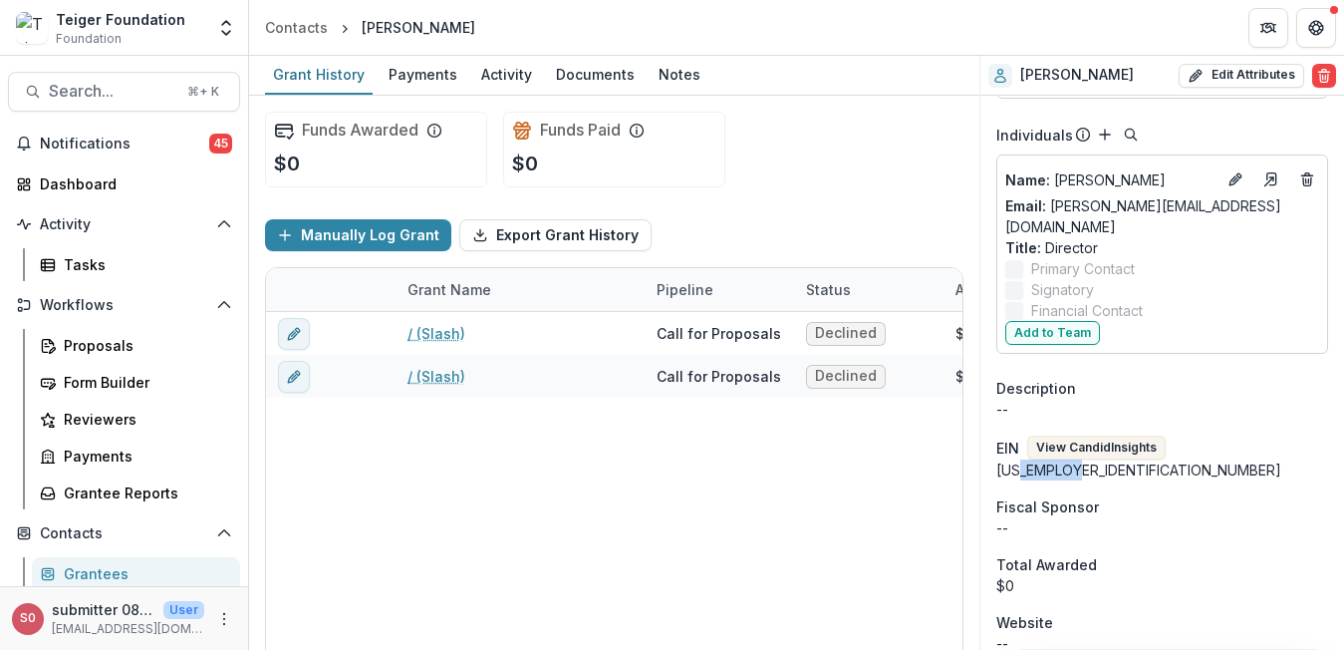
click at [1095, 459] on div "83-1205647" at bounding box center [1162, 469] width 332 height 21
drag, startPoint x: 1095, startPoint y: 430, endPoint x: 998, endPoint y: 433, distance: 96.7
click at [998, 459] on div "83-1205647" at bounding box center [1162, 469] width 332 height 21
click at [1062, 452] on div "Onboarding Pending Preferred Name -- Email -- Phone Number -- Team Name : Ana S…" at bounding box center [1162, 553] width 364 height 1796
